Goal: Task Accomplishment & Management: Use online tool/utility

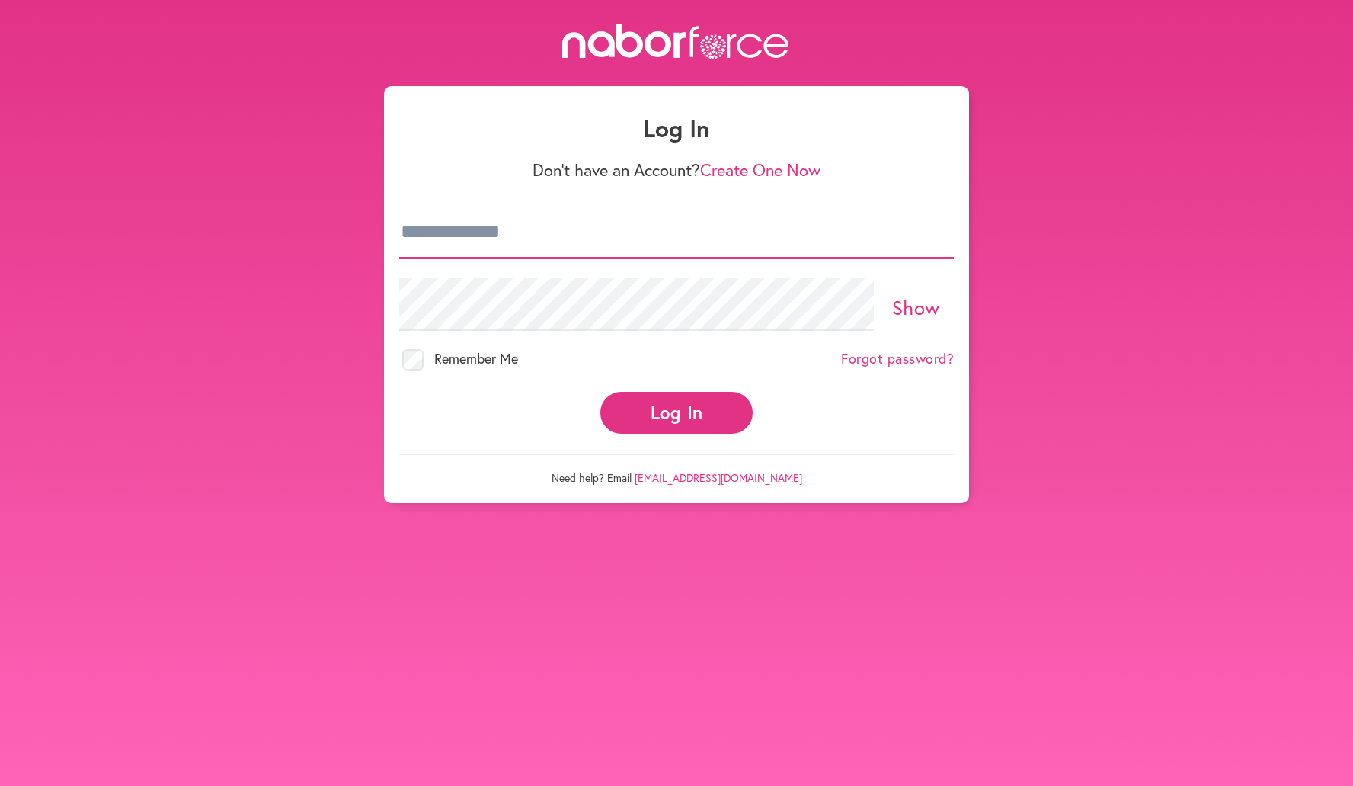
type input "**********"
click at [665, 396] on button "Log In" at bounding box center [677, 413] width 152 height 42
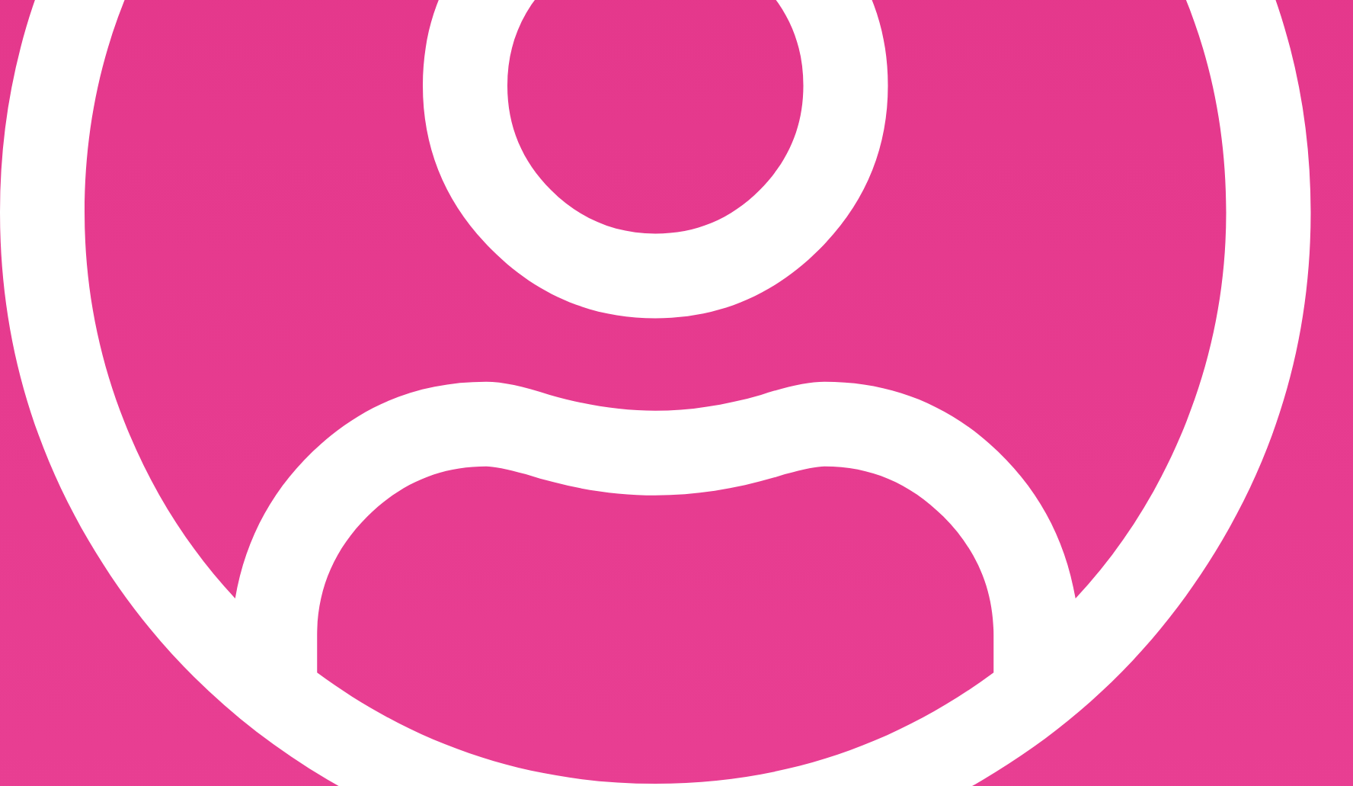
scroll to position [729, 0]
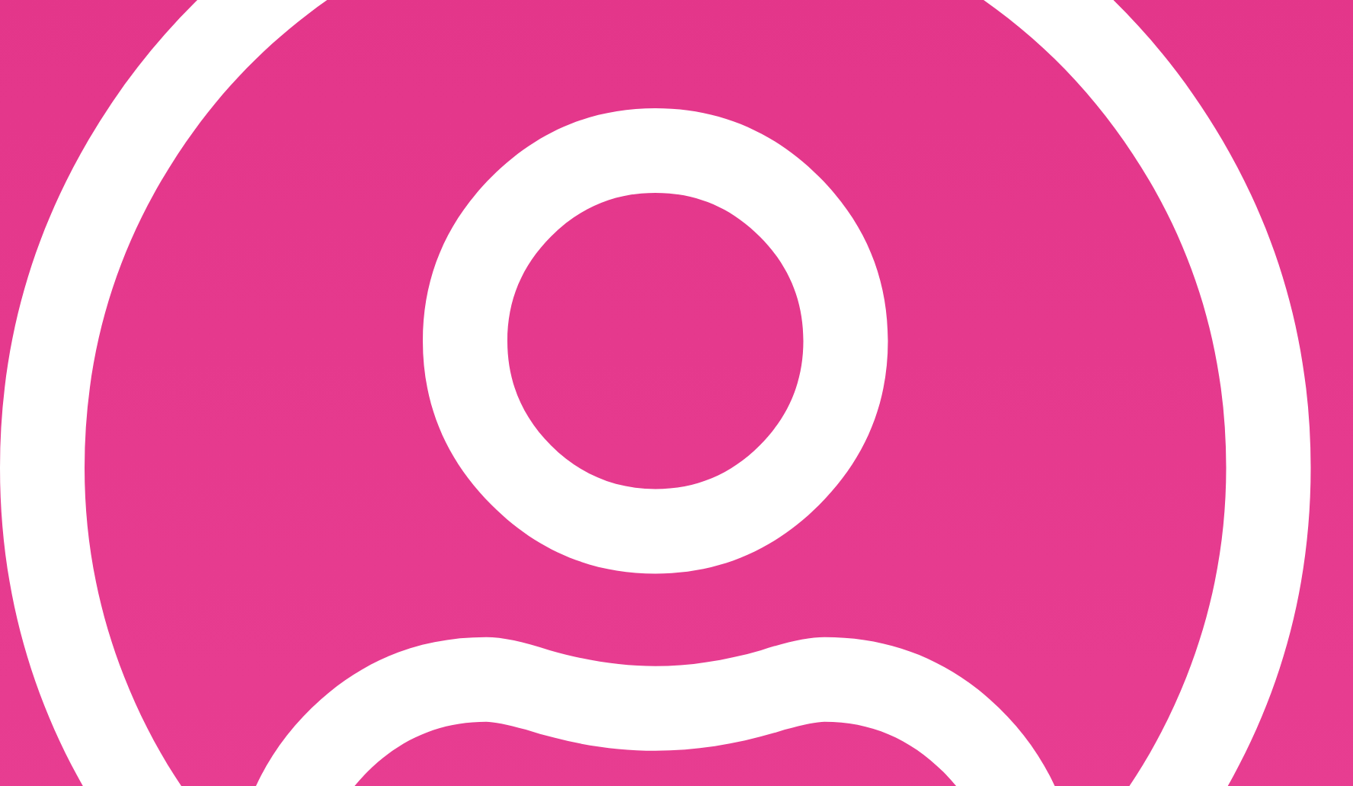
scroll to position [472, 0]
